Goal: Transaction & Acquisition: Book appointment/travel/reservation

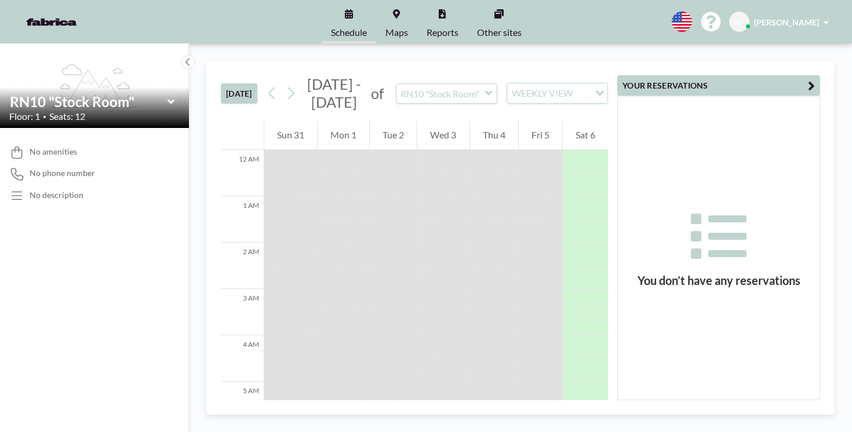
click at [548, 173] on div at bounding box center [540, 184] width 43 height 23
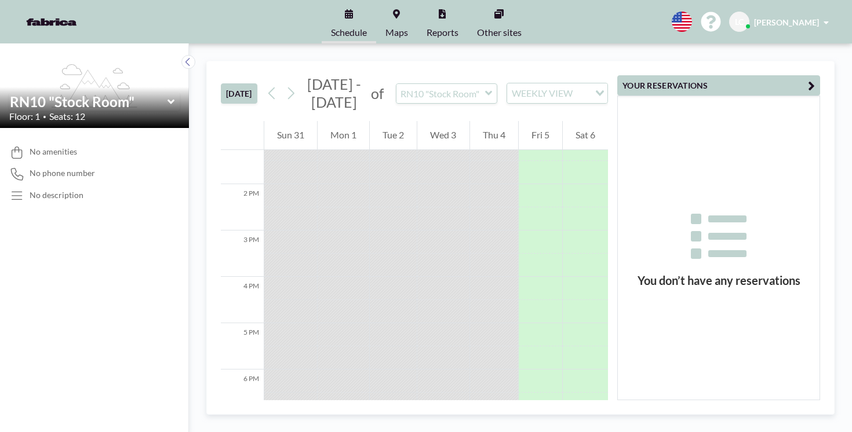
scroll to position [373, 0]
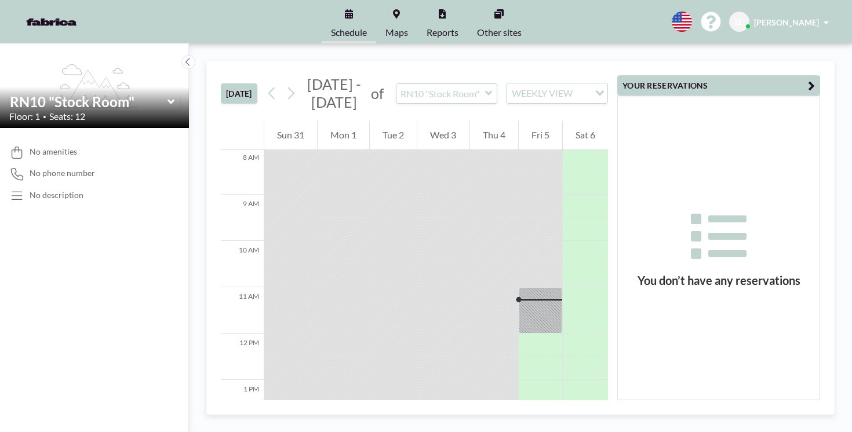
click at [429, 61] on div "[DATE] [DATE] - [DATE] of RN10 "Stock Room" WEEKLY VIEW Loading..." at bounding box center [414, 91] width 387 height 60
click at [425, 84] on input "text" at bounding box center [440, 93] width 89 height 19
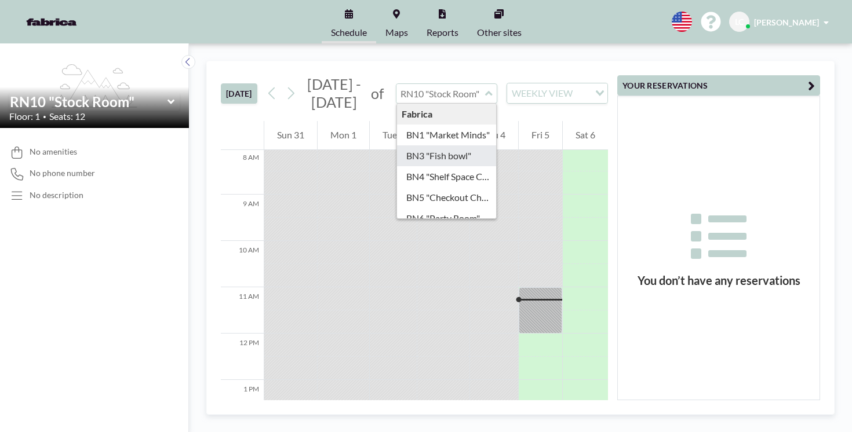
type input "BN3 "Fish bowl""
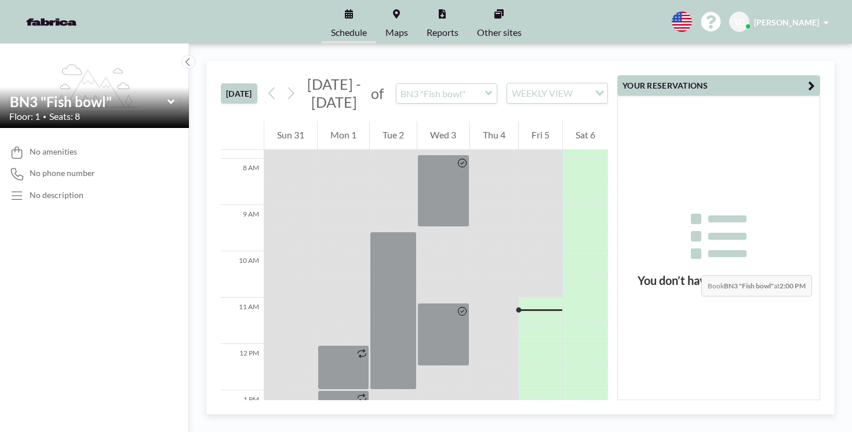
scroll to position [362, 0]
click at [557, 310] on div at bounding box center [540, 315] width 43 height 10
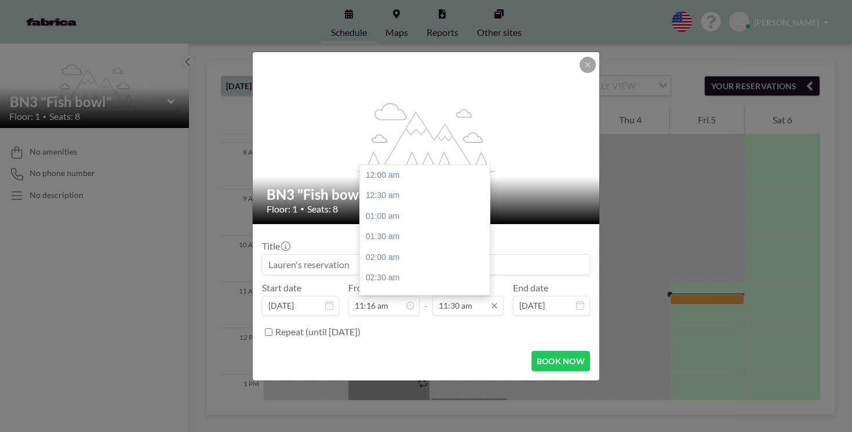
scroll to position [425, 0]
click at [458, 296] on input "11:30 am" at bounding box center [467, 306] width 71 height 20
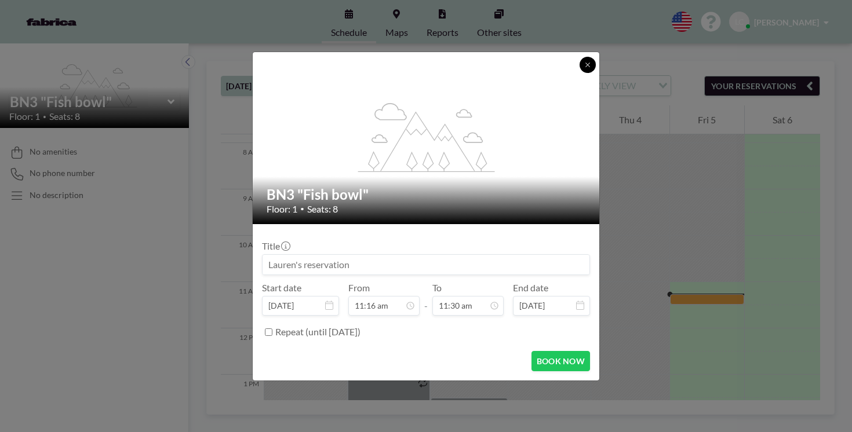
click at [580, 73] on button at bounding box center [588, 65] width 16 height 16
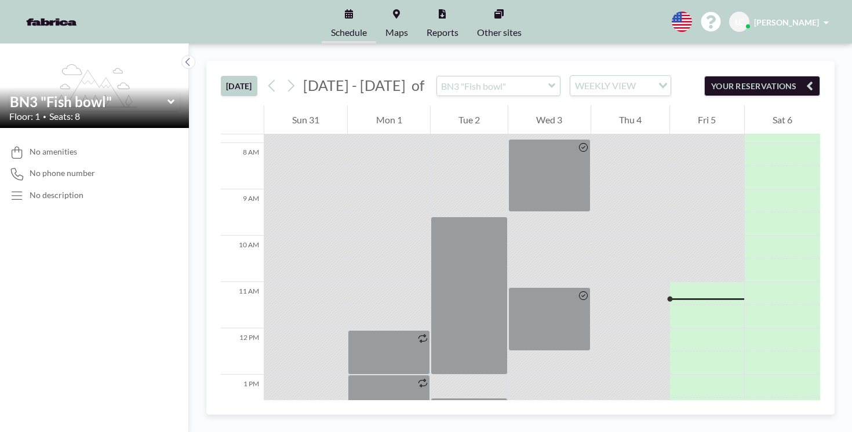
click at [639, 78] on input "Search for option" at bounding box center [645, 85] width 12 height 15
click at [437, 77] on input "text" at bounding box center [492, 86] width 111 height 19
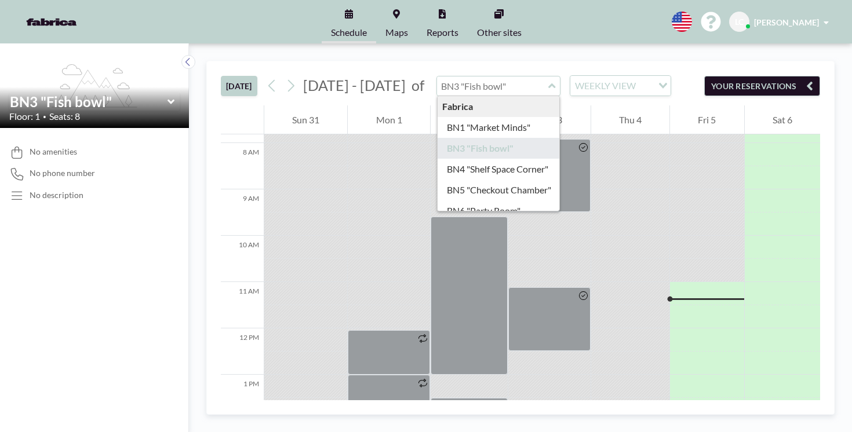
click at [437, 77] on input "text" at bounding box center [492, 86] width 111 height 19
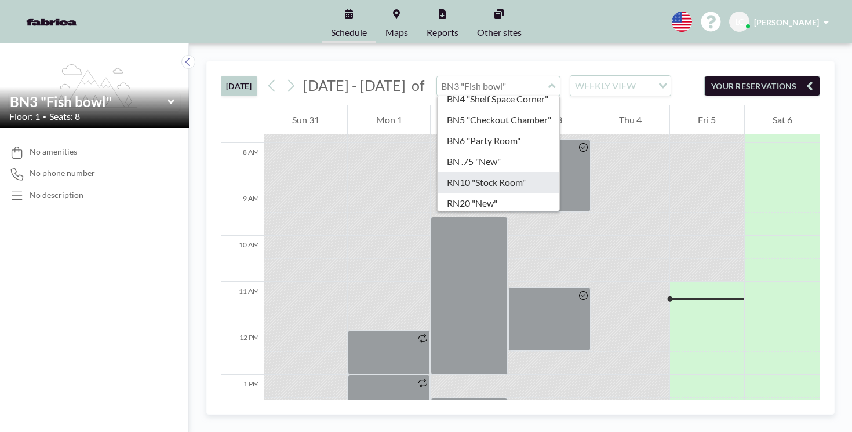
scroll to position [78, 0]
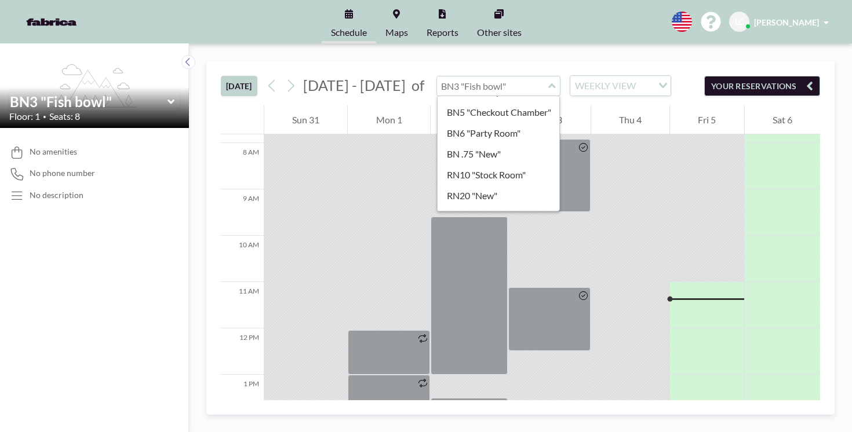
type input "BN3 "Fish bowl""
click at [586, 61] on div "[DATE] [DATE] - [DATE] of BN3 "Fish bowl" Fabrica BN1 "Market Minds" BN3 "Fish …" at bounding box center [520, 83] width 599 height 44
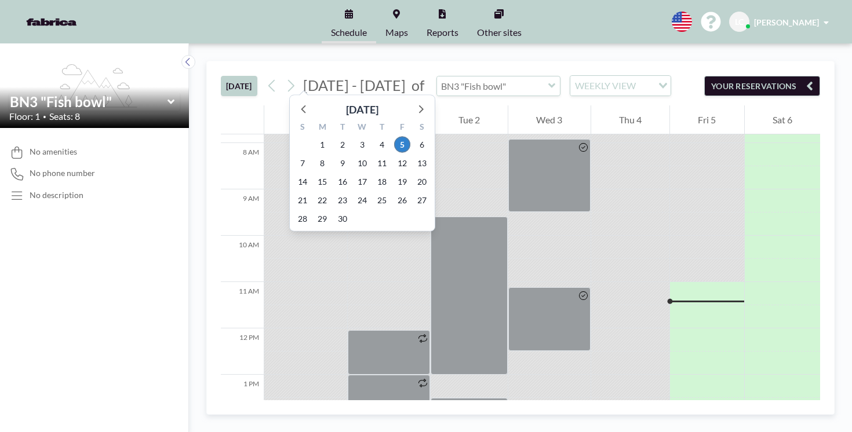
click at [437, 77] on input "text" at bounding box center [492, 86] width 111 height 19
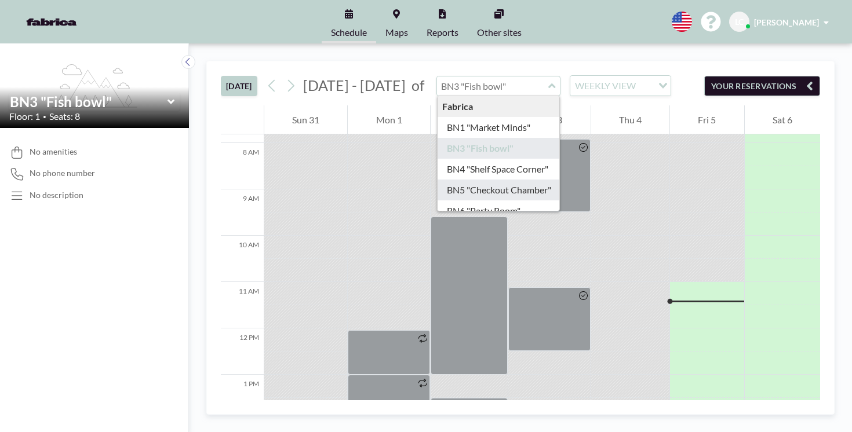
type input "BN5 "Checkout Chamber""
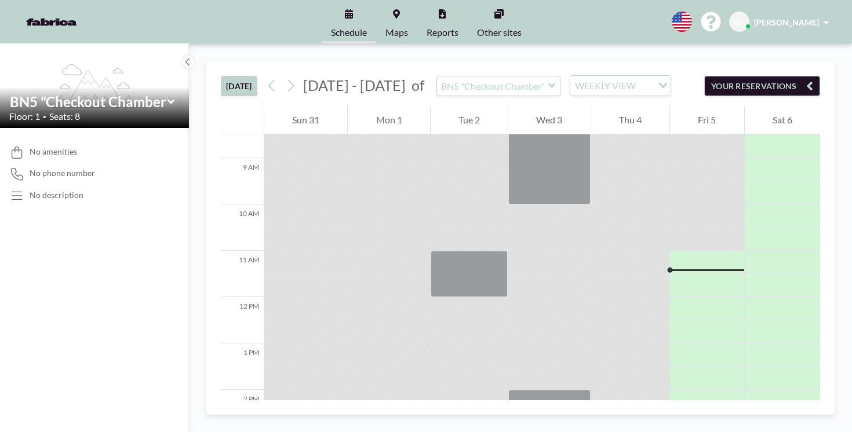
scroll to position [395, 0]
click at [682, 272] on div at bounding box center [707, 283] width 74 height 23
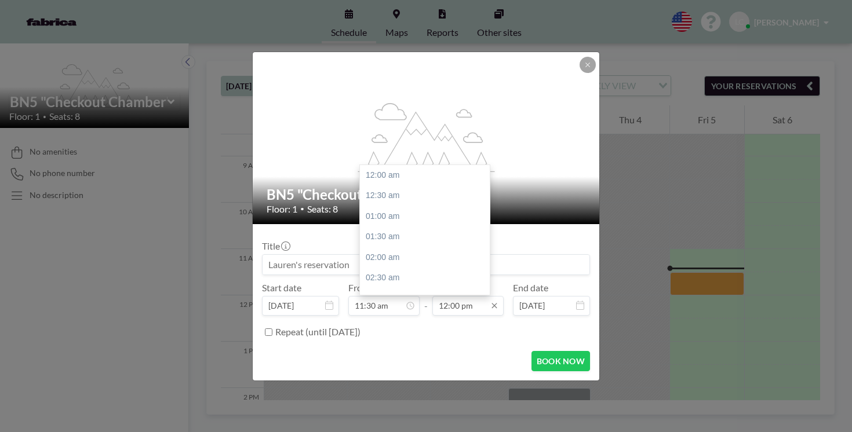
scroll to position [444, 0]
click at [408, 236] on div "12:30 pm" at bounding box center [428, 246] width 136 height 21
type input "12:30 pm"
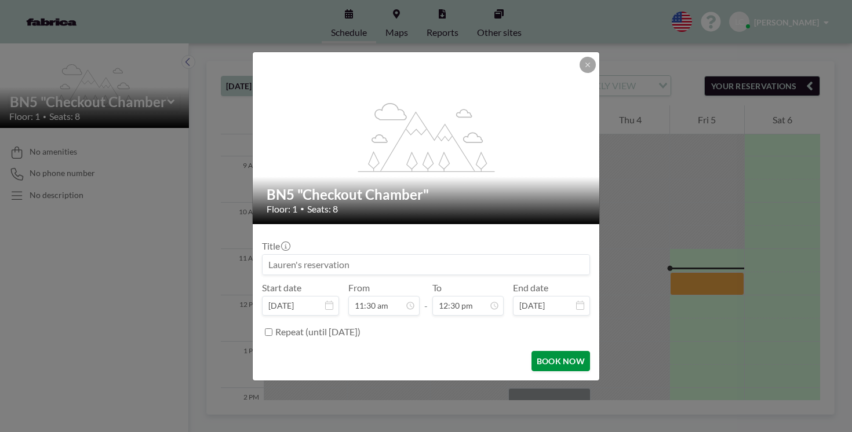
click at [531, 351] on button "BOOK NOW" at bounding box center [560, 361] width 59 height 20
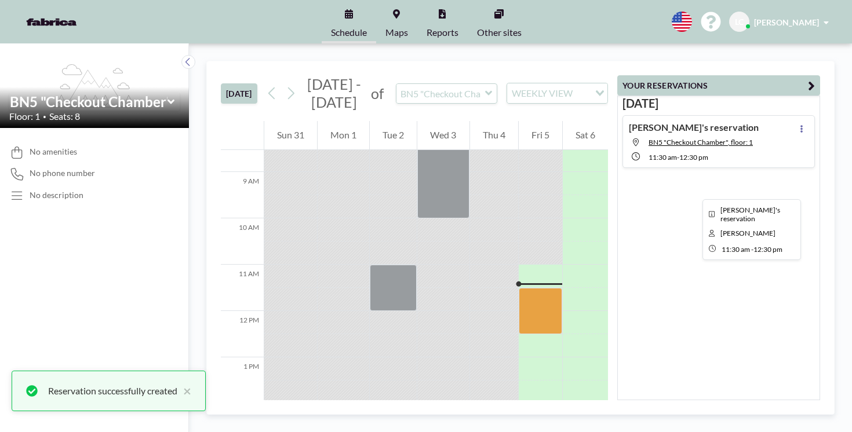
click at [559, 288] on div at bounding box center [540, 311] width 43 height 46
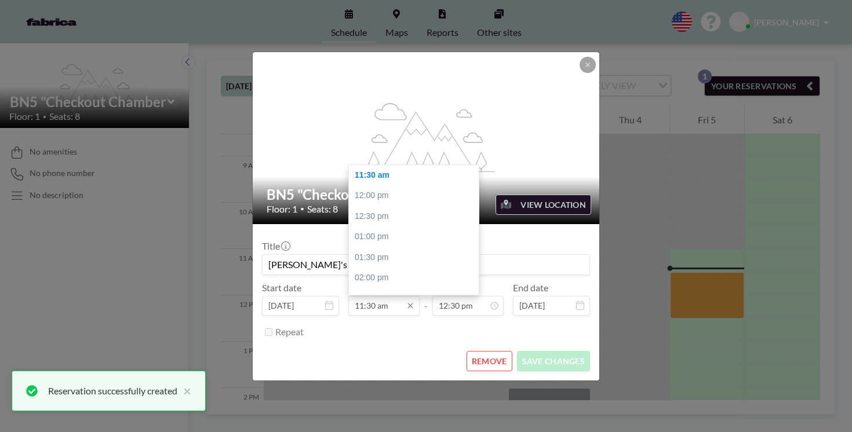
click at [384, 296] on input "11:30 am" at bounding box center [383, 306] width 71 height 20
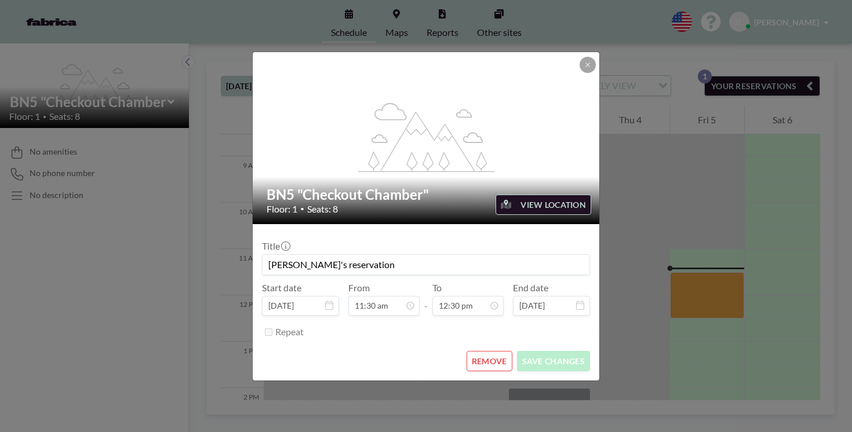
scroll to position [463, 0]
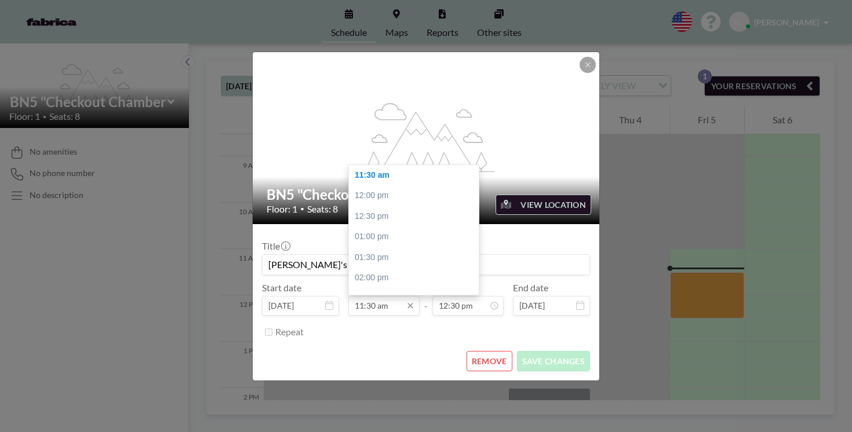
click at [386, 296] on input "11:30 am" at bounding box center [383, 306] width 71 height 20
type input "11:30 am"
click at [385, 351] on div "REMOVE SAVE CHANGES" at bounding box center [426, 361] width 328 height 20
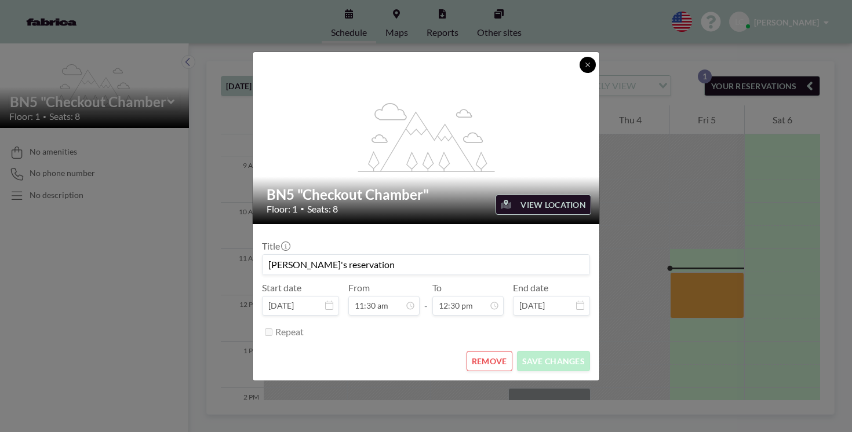
click at [584, 68] on icon at bounding box center [587, 64] width 7 height 7
